Goal: Task Accomplishment & Management: Complete application form

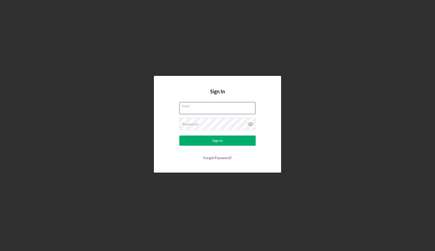
type input "willcash@jamesrivertour.com"
click at [217, 141] on button "Sign In" at bounding box center [217, 141] width 76 height 10
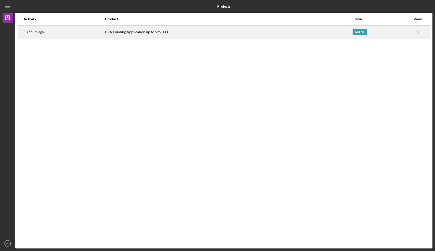
click at [346, 35] on div "BVA Funding Application up to $25,000" at bounding box center [228, 32] width 247 height 13
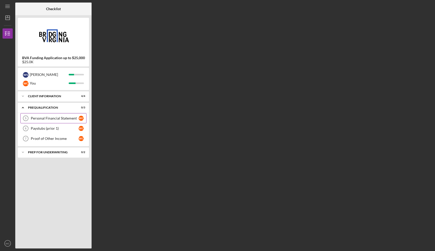
click at [62, 118] on div "Personal Financial Statement" at bounding box center [55, 118] width 48 height 4
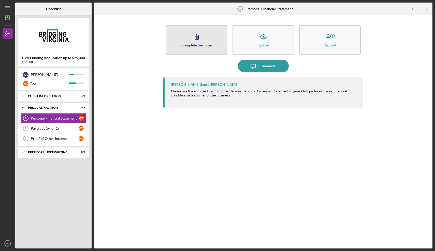
click at [193, 44] on div "Complete the Form" at bounding box center [196, 45] width 31 height 4
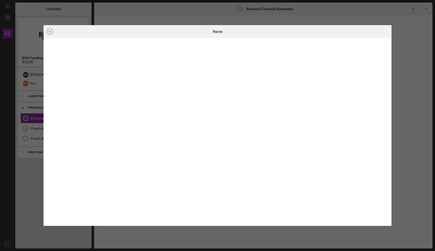
click at [327, 12] on div "Icon/Close Form" at bounding box center [217, 125] width 435 height 251
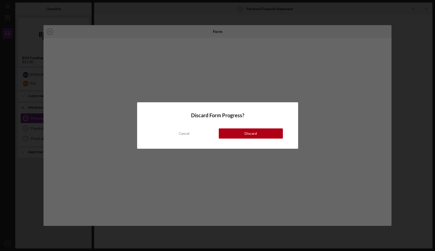
click at [300, 81] on div "Discard Form Progress? Cancel Discard" at bounding box center [217, 125] width 435 height 251
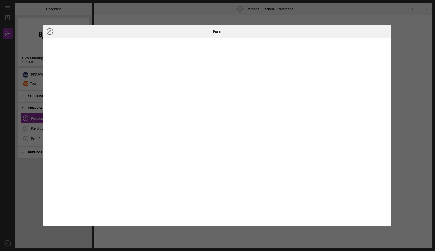
click at [50, 32] on icon "Icon/Close" at bounding box center [49, 31] width 13 height 13
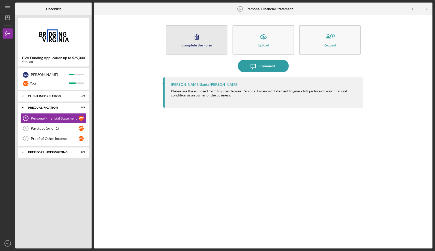
click at [180, 49] on button "Complete the Form Form" at bounding box center [197, 39] width 62 height 29
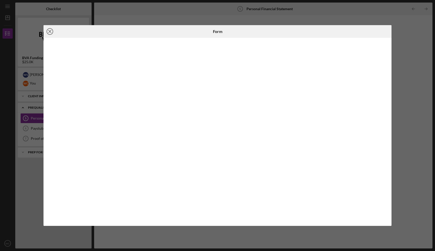
click at [52, 33] on icon "Icon/Close" at bounding box center [49, 31] width 13 height 13
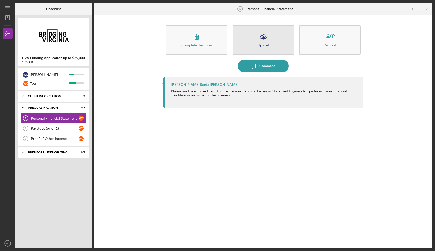
click at [270, 41] on button "Icon/Upload Upload" at bounding box center [263, 39] width 62 height 29
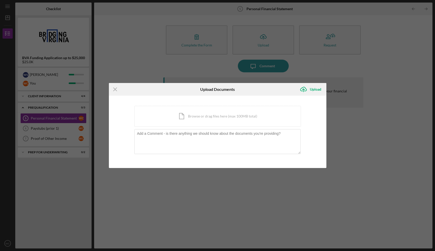
click at [353, 122] on div "Icon/Menu Close Upload Documents Icon/Upload Upload You're uploading documents …" at bounding box center [217, 125] width 435 height 251
click at [115, 90] on line at bounding box center [114, 89] width 3 height 3
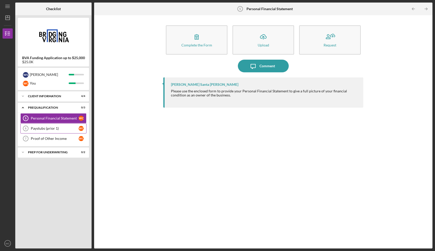
click at [67, 131] on link "Paystubs (prior 1) 6 Paystubs (prior 1) W C" at bounding box center [53, 129] width 66 height 10
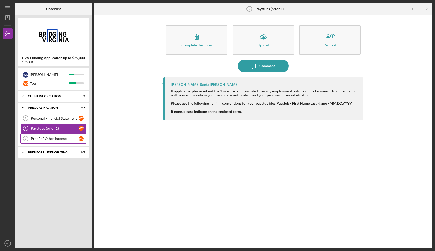
click at [65, 140] on div "Proof of Other Income" at bounding box center [55, 139] width 48 height 4
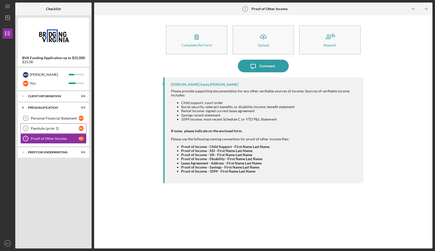
click at [58, 126] on link "Paystubs (prior 1) 6 Paystubs (prior 1) W C" at bounding box center [53, 129] width 66 height 10
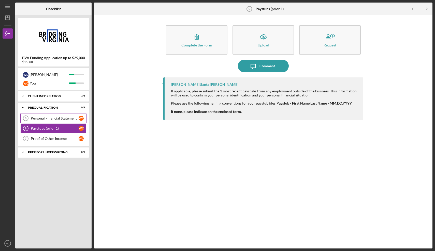
click at [55, 119] on div "Personal Financial Statement" at bounding box center [55, 118] width 48 height 4
